Goal: Transaction & Acquisition: Subscribe to service/newsletter

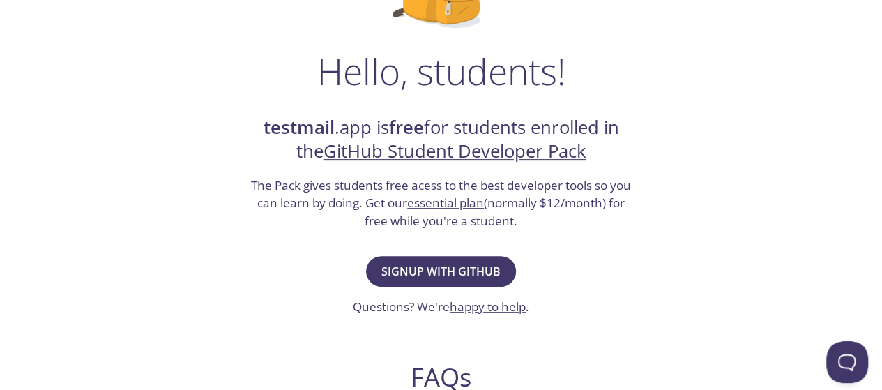
scroll to position [209, 0]
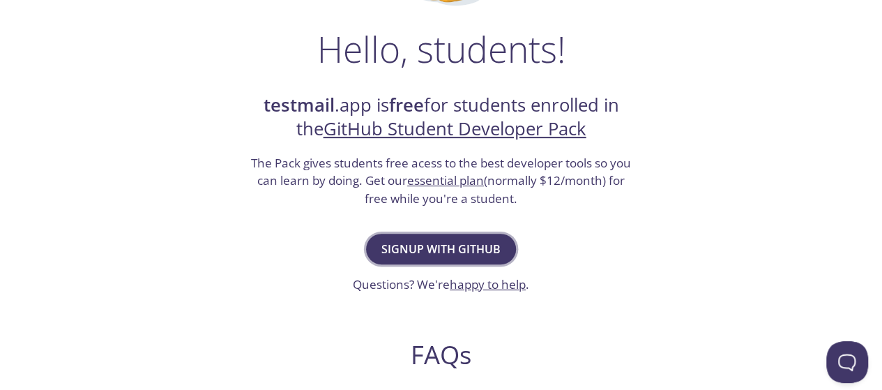
click at [413, 246] on span "Signup with GitHub" at bounding box center [440, 249] width 119 height 20
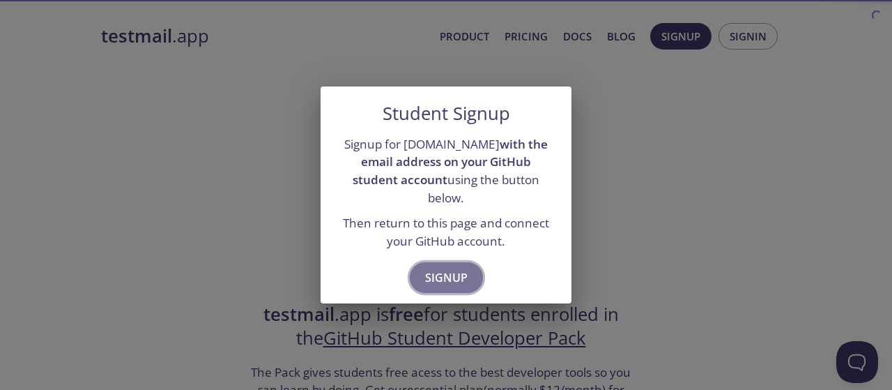
click at [464, 268] on span "Signup" at bounding box center [446, 278] width 43 height 20
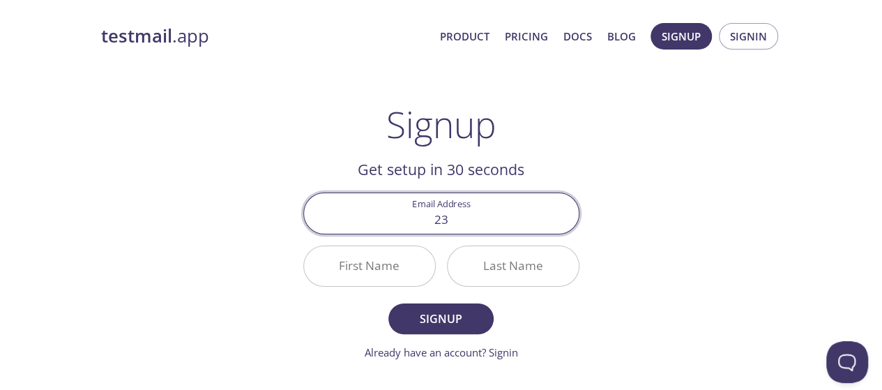
type input "[EMAIL_ADDRESS][DOMAIN_NAME]"
click at [356, 270] on input "First Name" at bounding box center [369, 266] width 131 height 40
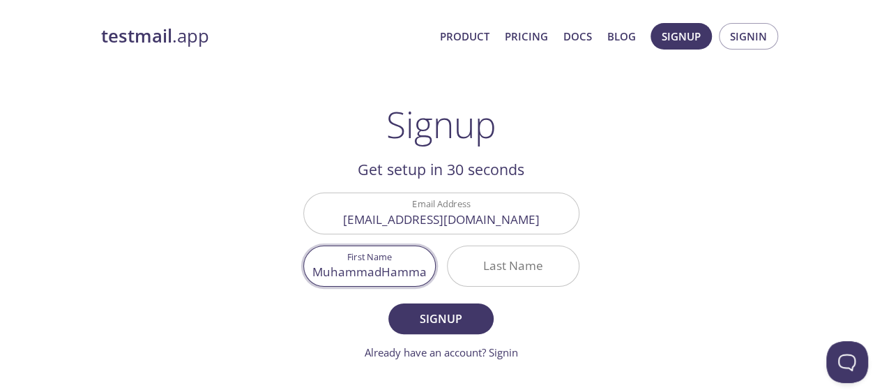
scroll to position [0, 3]
type input "MuhammadHammas"
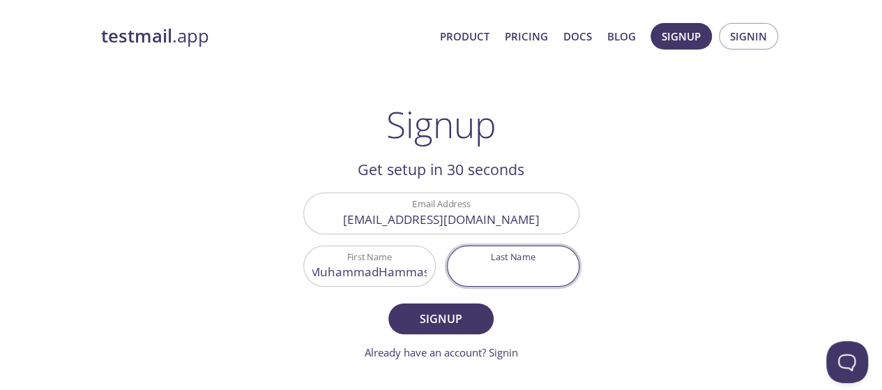
scroll to position [0, 0]
click at [498, 261] on input "Last Name" at bounding box center [513, 266] width 131 height 40
type input "Rasheed"
click at [450, 319] on span "Signup" at bounding box center [441, 319] width 74 height 20
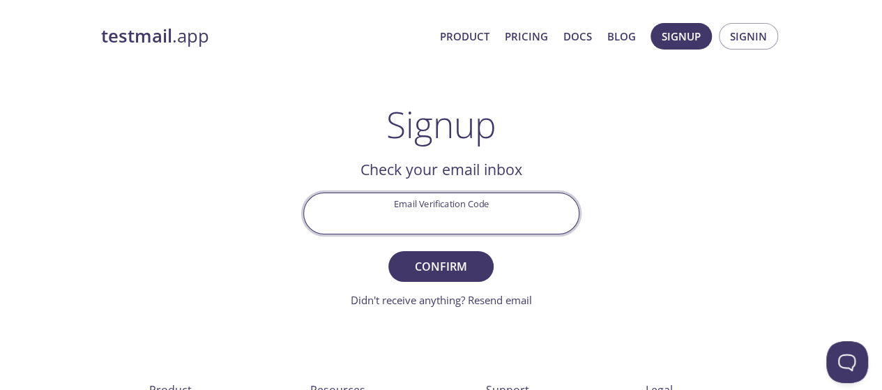
click at [499, 218] on input "Email Verification Code" at bounding box center [441, 213] width 275 height 40
type input "QRSLVUU"
click at [459, 268] on span "Confirm" at bounding box center [441, 267] width 74 height 20
